Goal: Find specific page/section: Find specific page/section

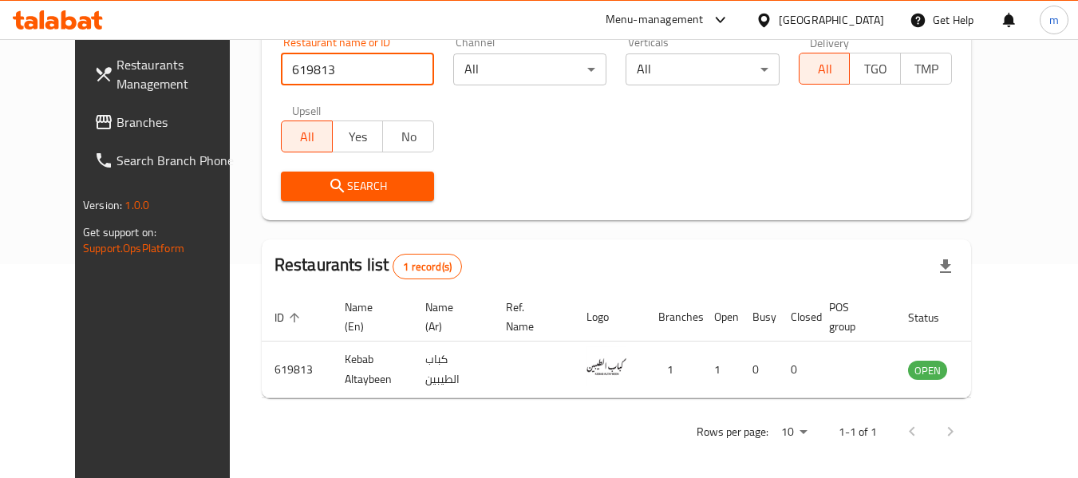
scroll to position [214, 0]
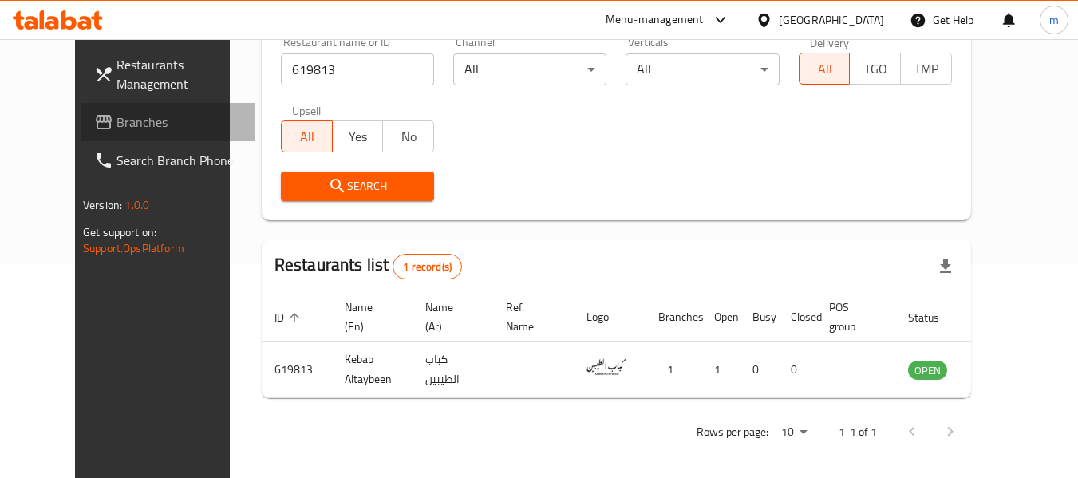
click at [116, 127] on span "Branches" at bounding box center [179, 121] width 126 height 19
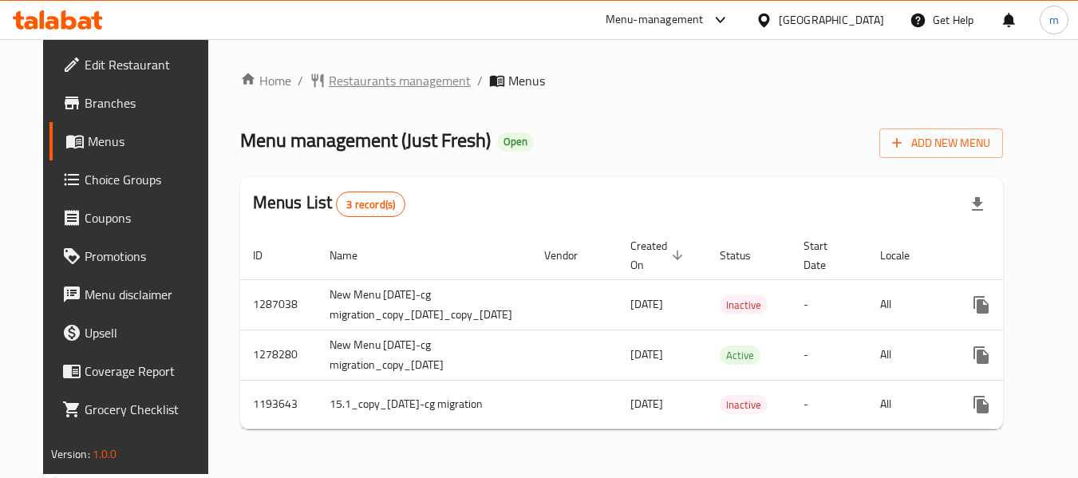
click at [354, 72] on span "Restaurants management" at bounding box center [400, 80] width 142 height 19
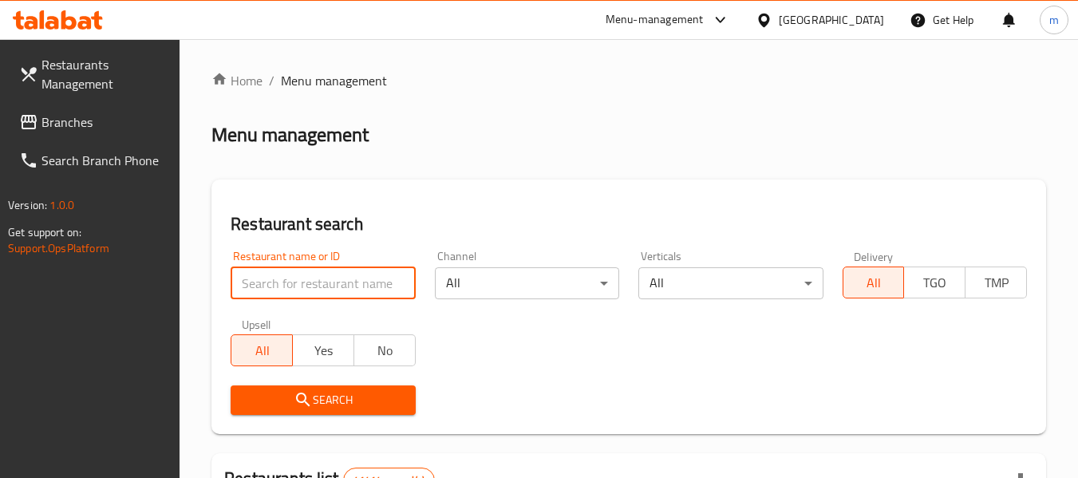
click at [337, 285] on input "search" at bounding box center [323, 283] width 184 height 32
paste input "8739"
type input "8739"
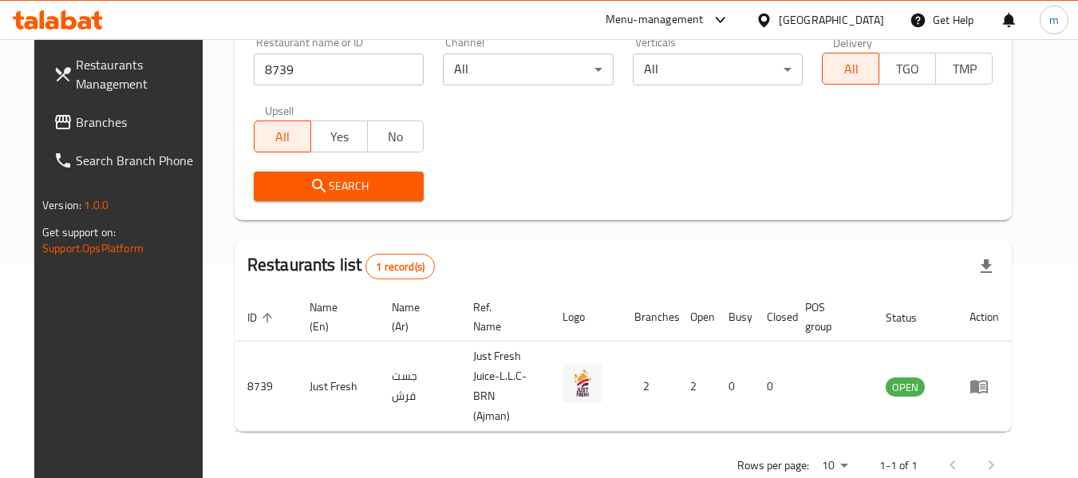
scroll to position [220, 0]
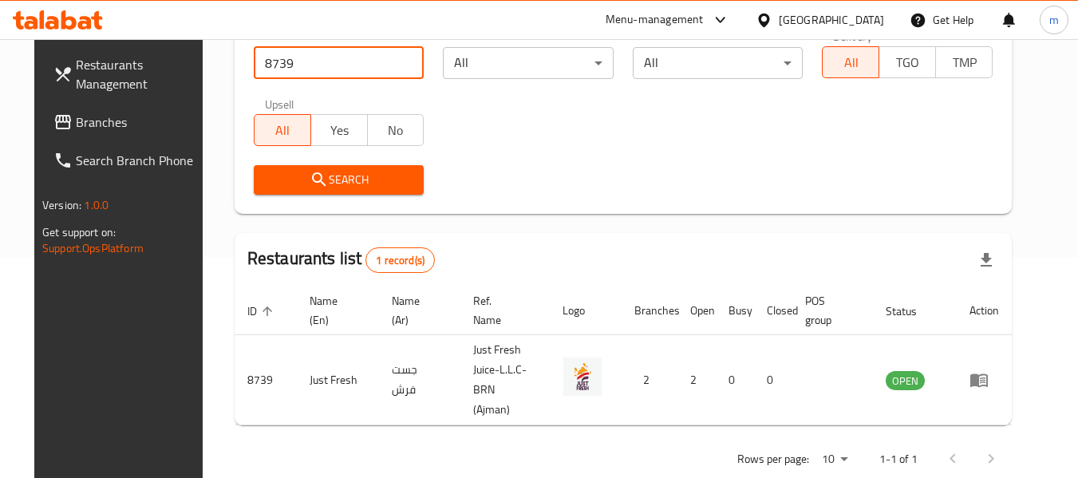
drag, startPoint x: 77, startPoint y: 124, endPoint x: 179, endPoint y: 157, distance: 106.7
click at [77, 124] on span "Branches" at bounding box center [139, 121] width 126 height 19
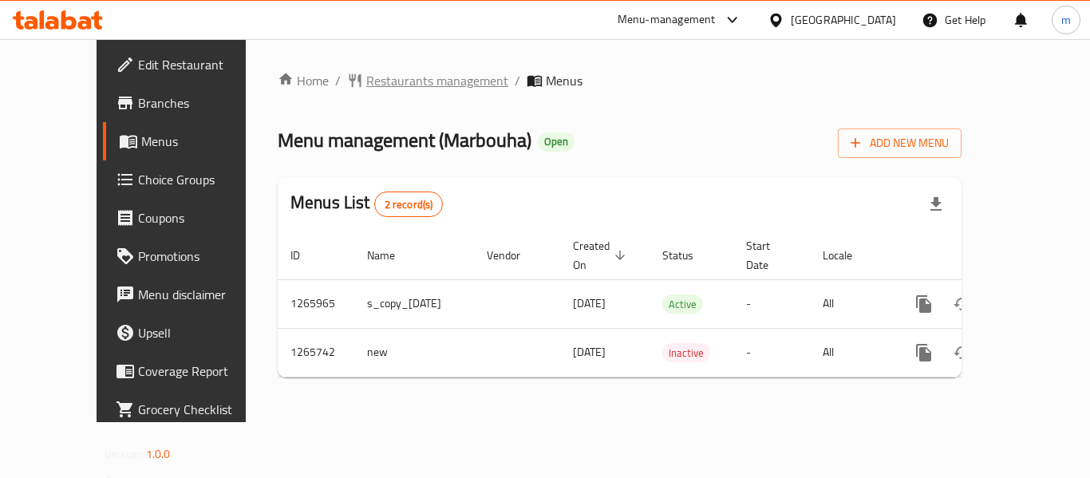
click at [389, 84] on span "Restaurants management" at bounding box center [437, 80] width 142 height 19
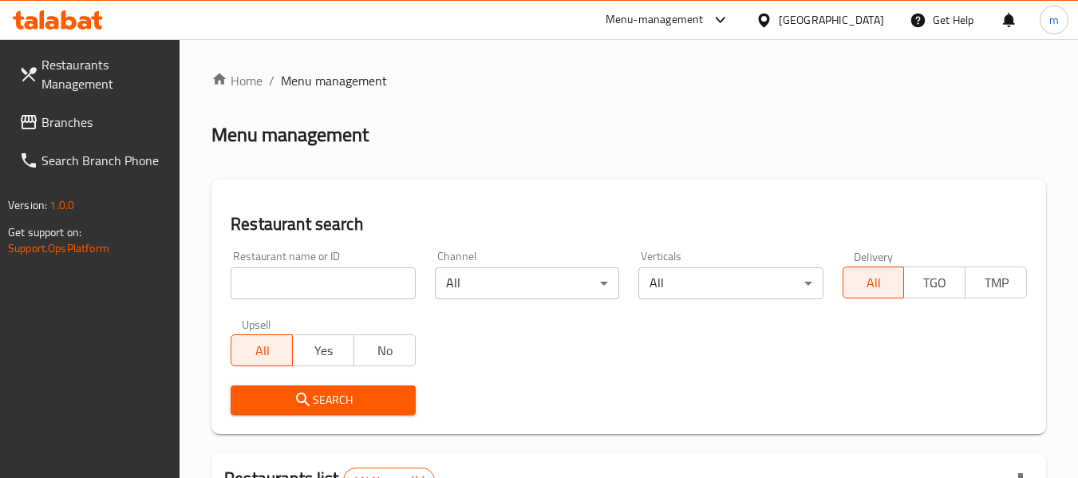
click at [349, 282] on input "search" at bounding box center [323, 283] width 184 height 32
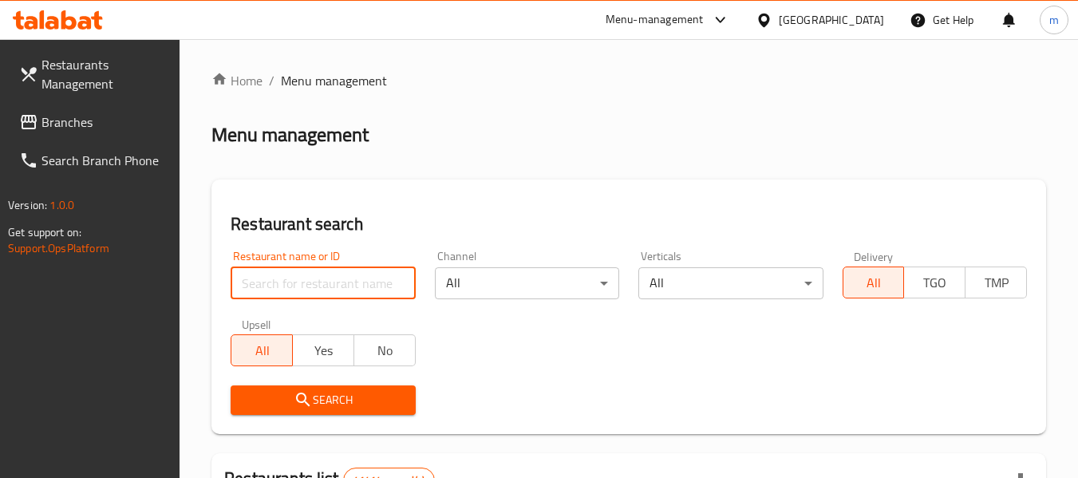
paste input "686948"
type input "686948"
click button "Search" at bounding box center [323, 400] width 184 height 30
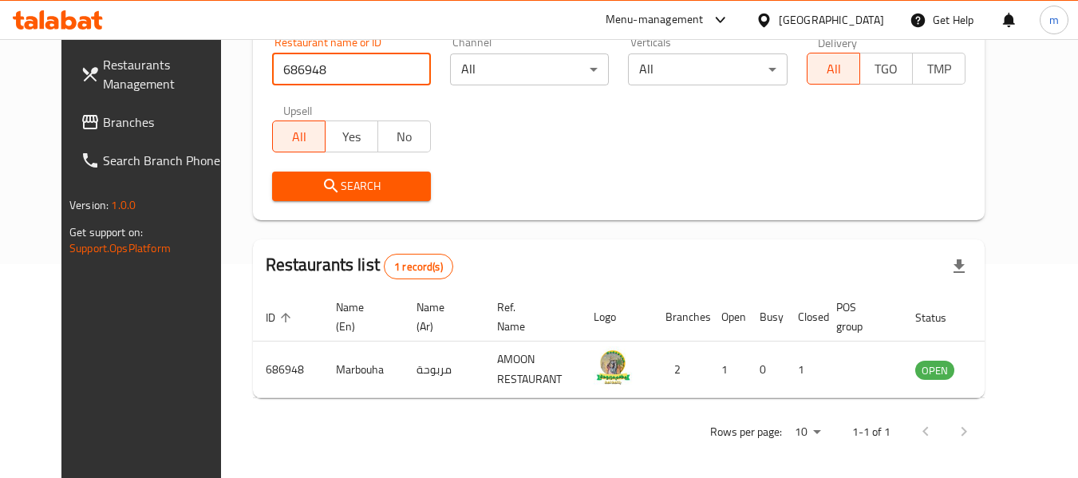
scroll to position [160, 0]
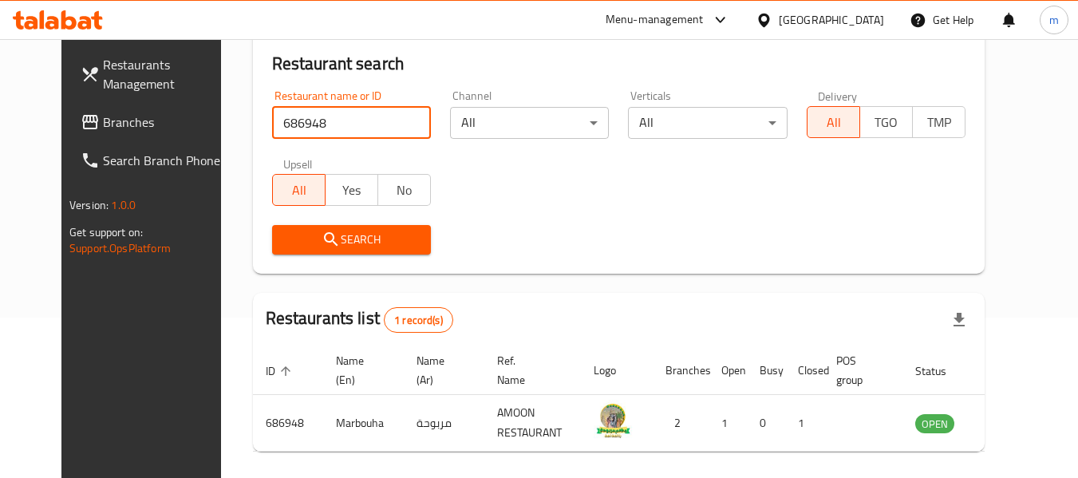
click at [103, 130] on span "Branches" at bounding box center [166, 121] width 126 height 19
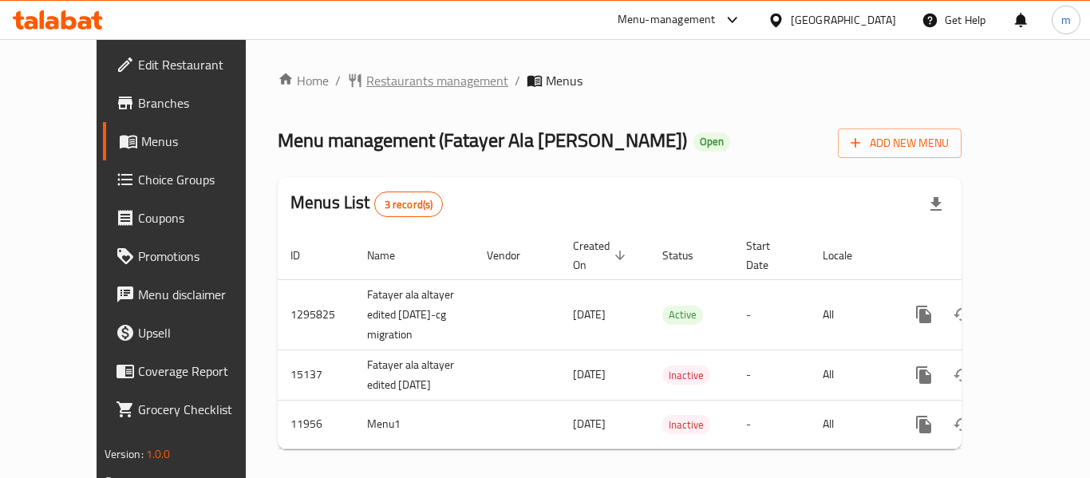
click at [366, 85] on span "Restaurants management" at bounding box center [437, 80] width 142 height 19
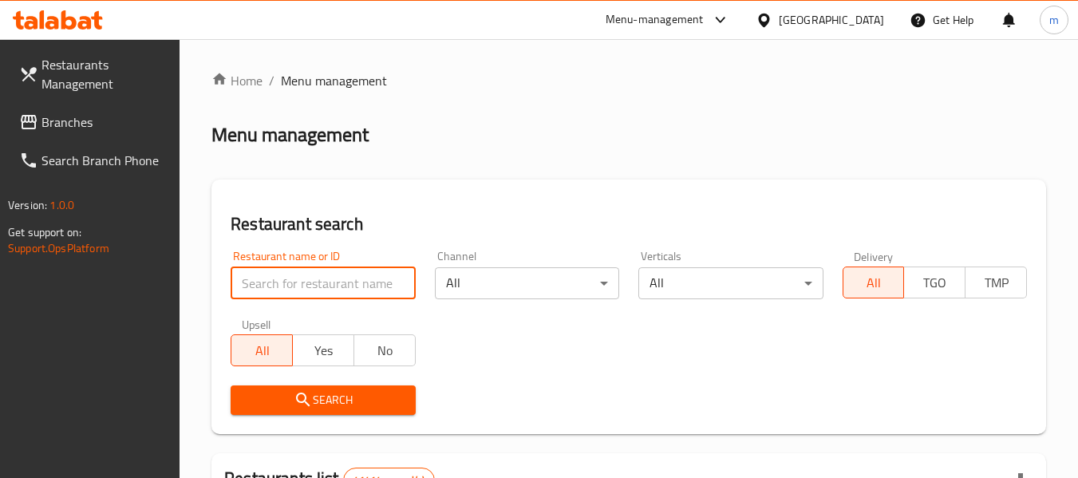
click at [351, 286] on input "search" at bounding box center [323, 283] width 184 height 32
paste input "7372"
type input "7372"
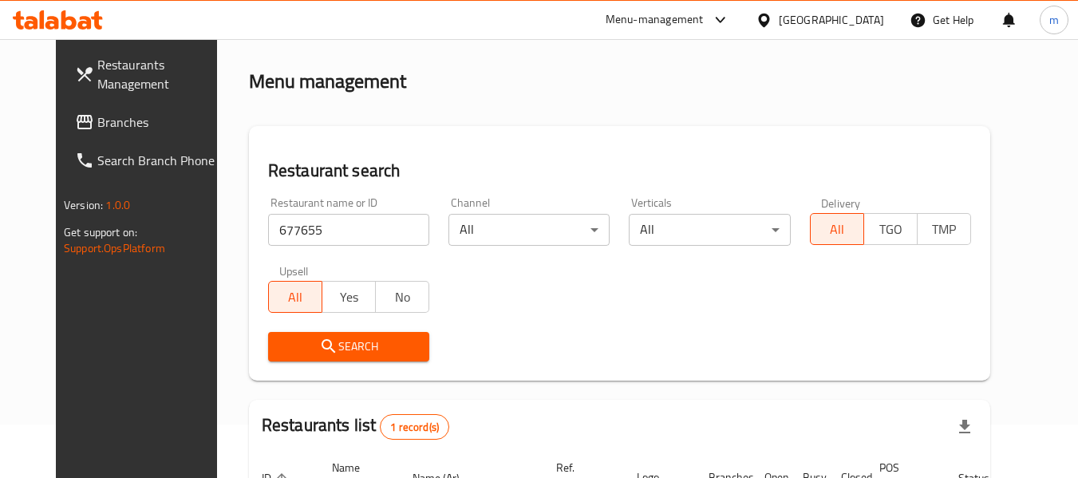
click at [107, 110] on link "Branches" at bounding box center [149, 122] width 174 height 38
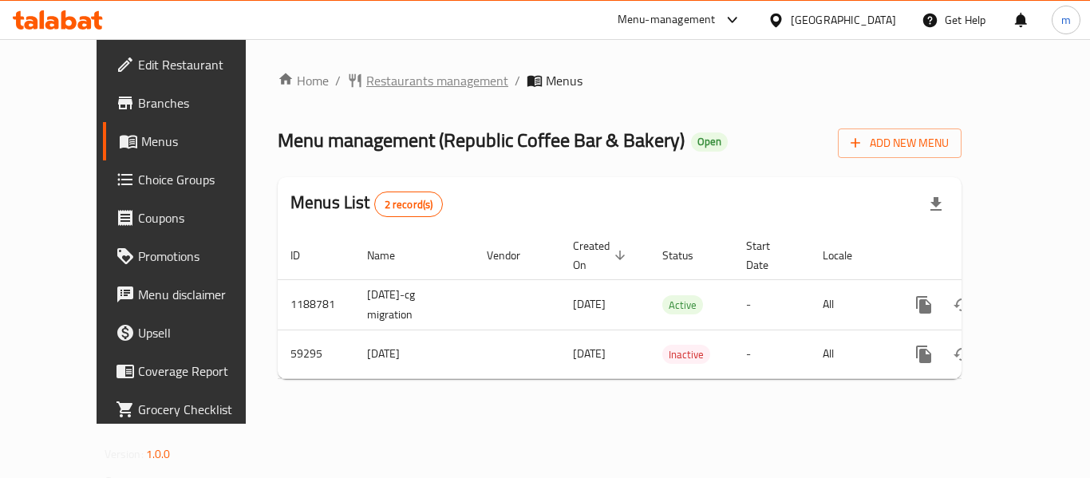
click at [391, 87] on span "Restaurants management" at bounding box center [437, 80] width 142 height 19
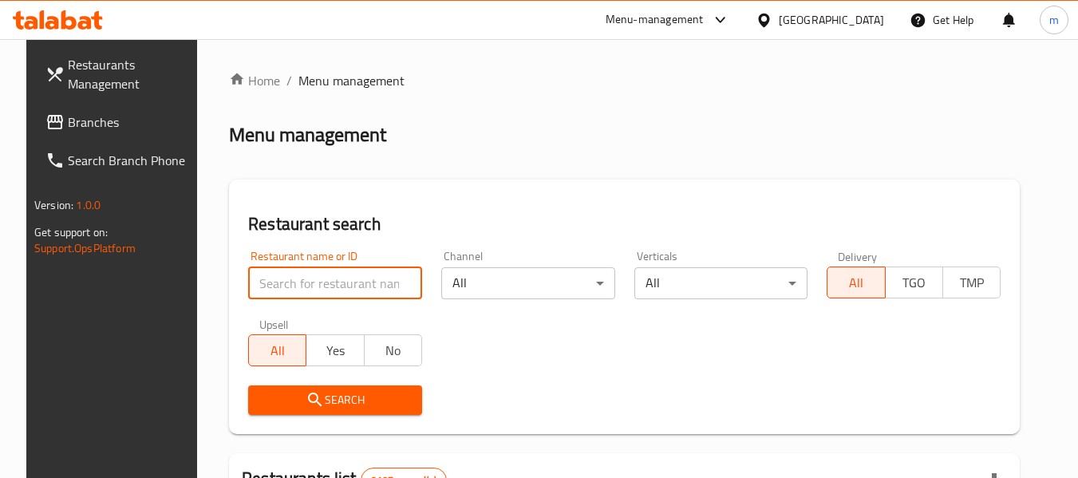
click at [379, 271] on input "search" at bounding box center [335, 283] width 174 height 32
paste input "28687"
type input "28687"
click button "Search" at bounding box center [335, 400] width 174 height 30
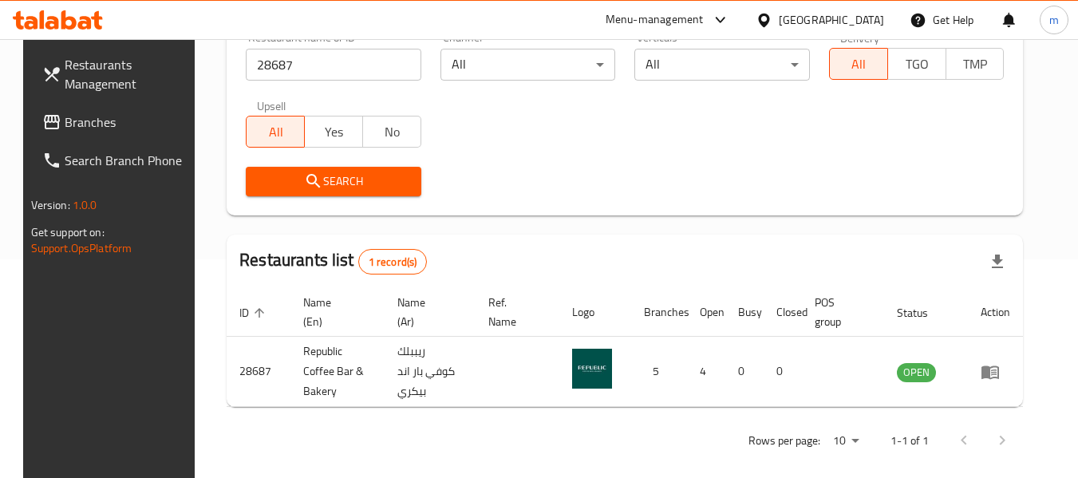
scroll to position [220, 0]
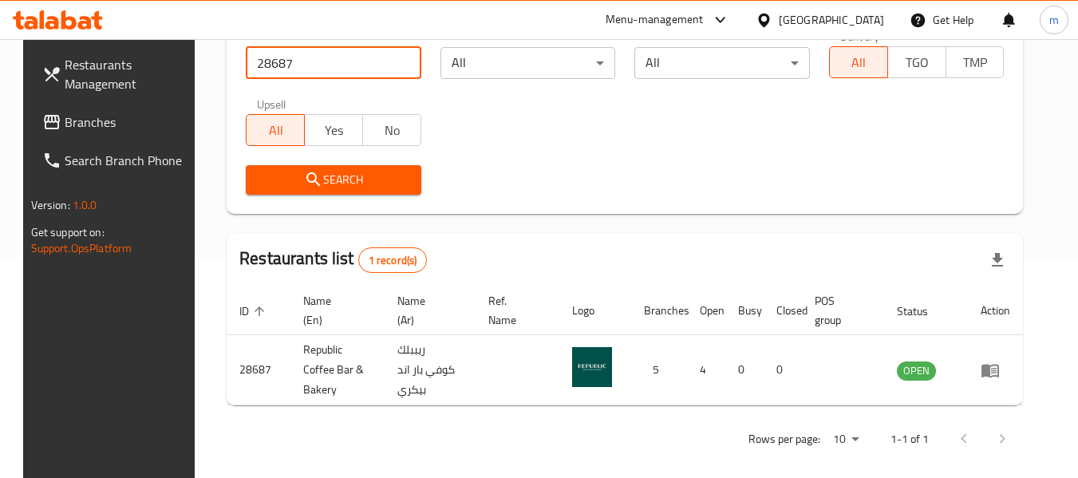
click at [65, 116] on span "Branches" at bounding box center [128, 121] width 126 height 19
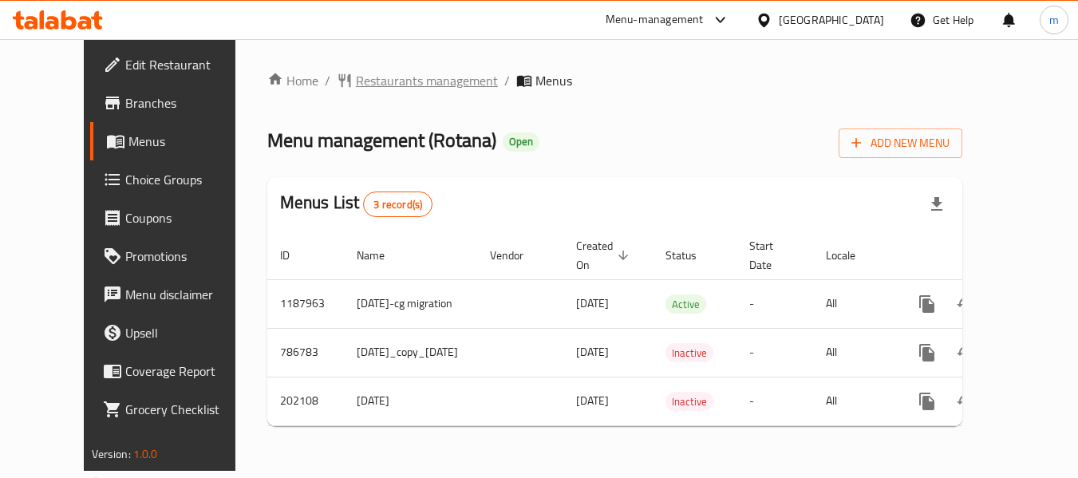
click at [380, 84] on span "Restaurants management" at bounding box center [427, 80] width 142 height 19
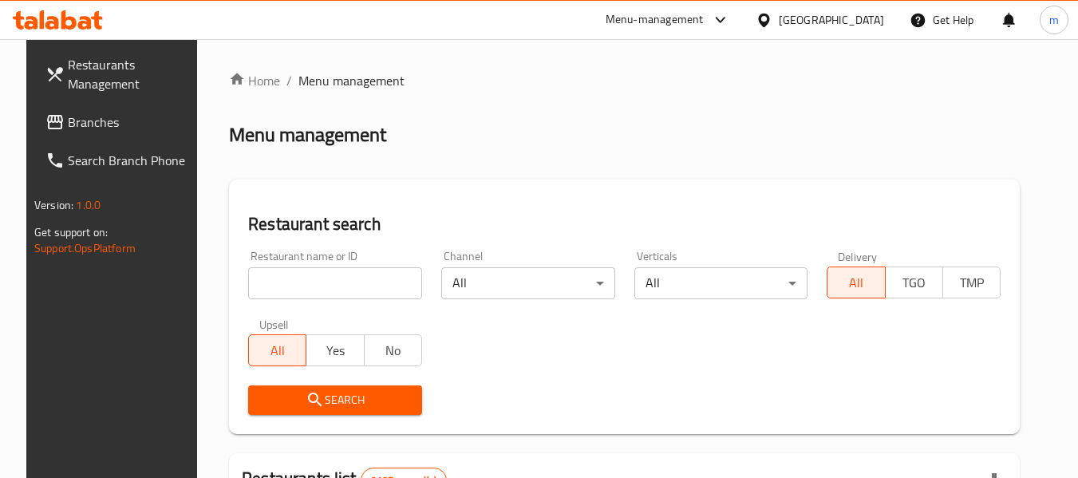
click at [349, 279] on input "search" at bounding box center [335, 283] width 174 height 32
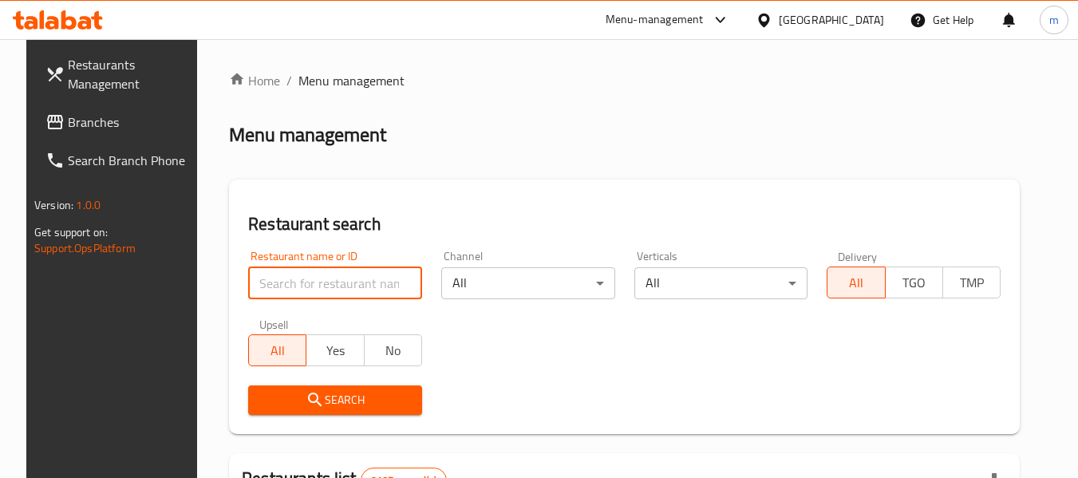
paste input "6024"
type input "6024"
click button "Search" at bounding box center [335, 400] width 174 height 30
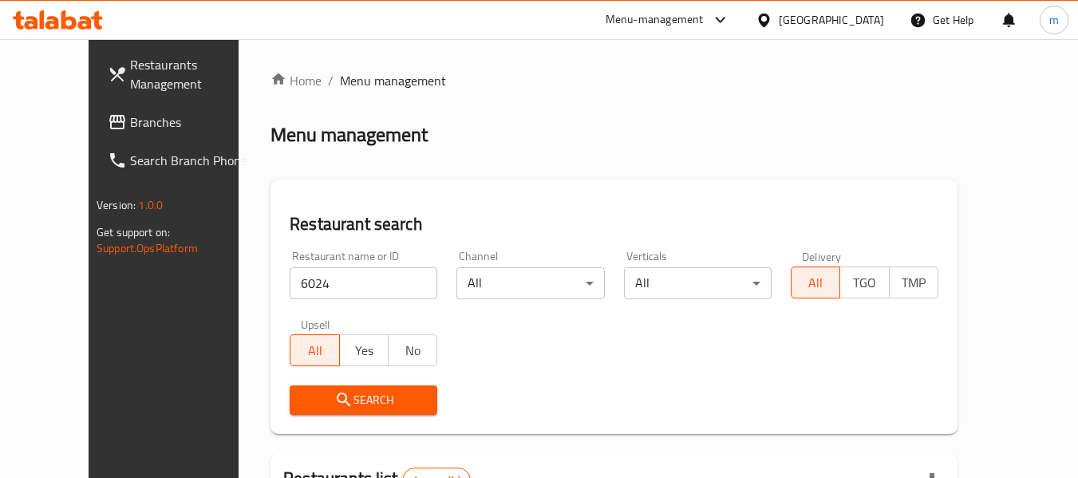
scroll to position [195, 0]
